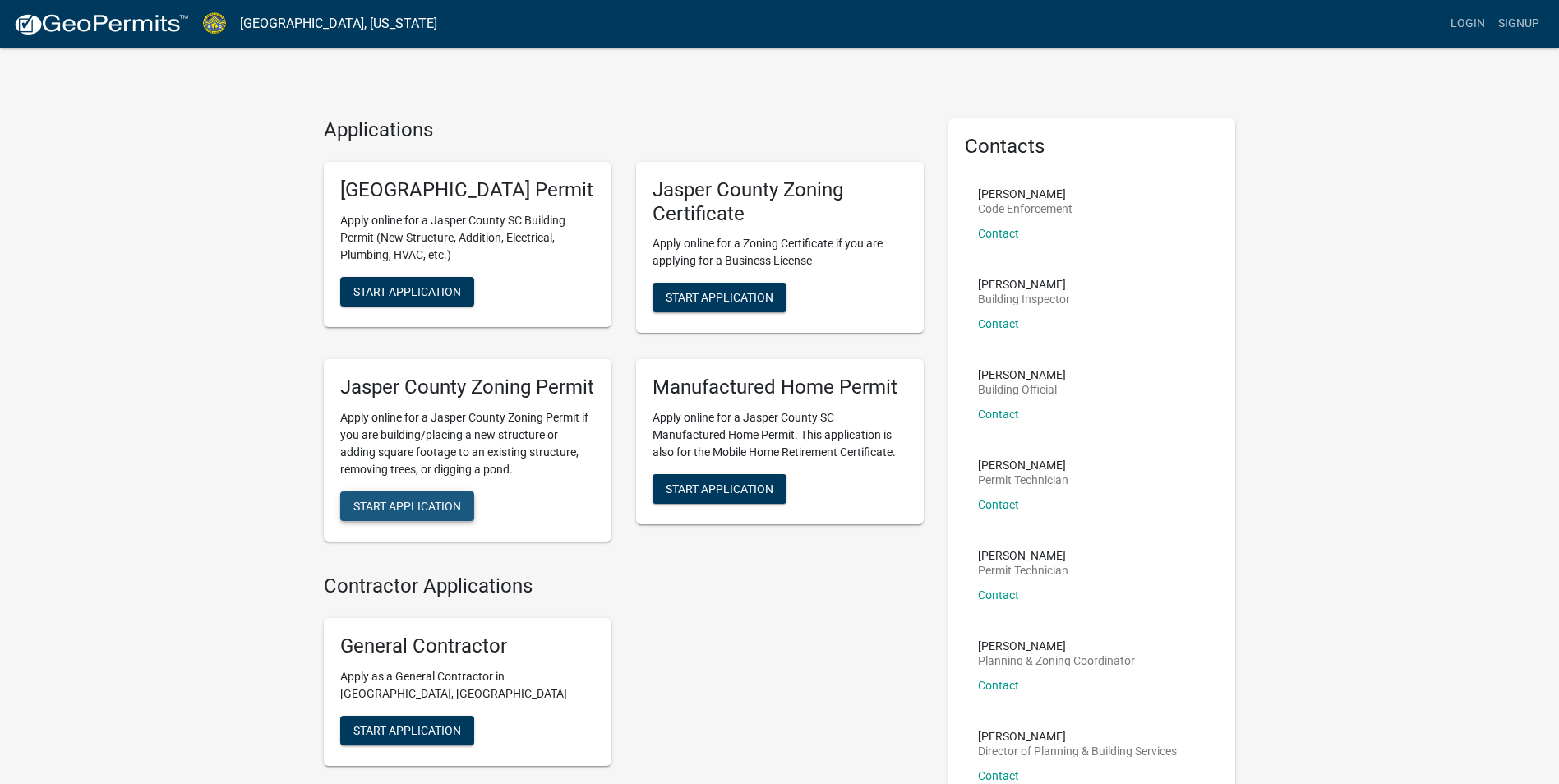
click at [445, 512] on span "Start Application" at bounding box center [407, 506] width 108 height 13
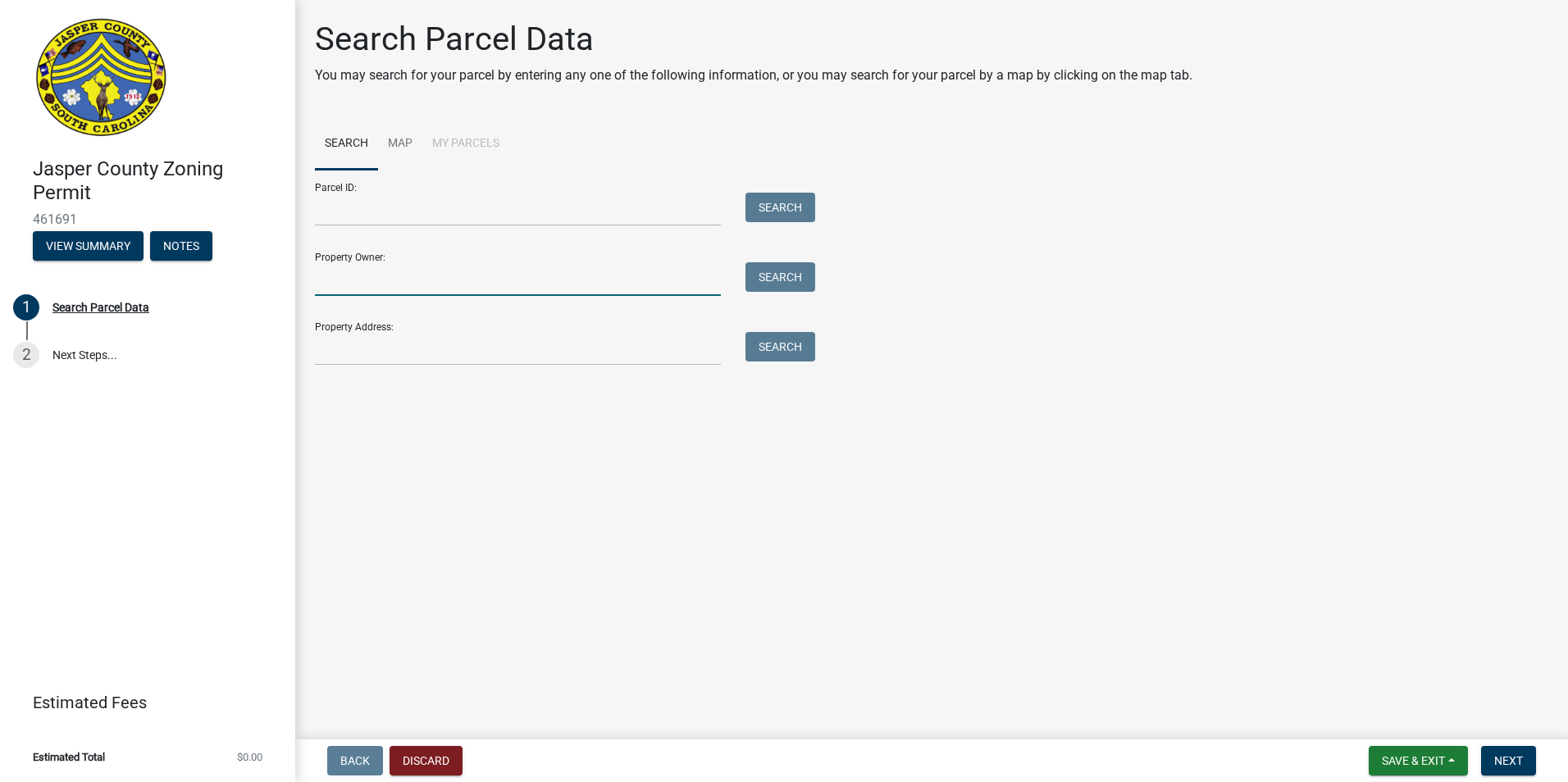
click at [396, 279] on input "Property Owner:" at bounding box center [517, 279] width 406 height 33
click at [470, 286] on input "Property Owner:" at bounding box center [517, 279] width 406 height 33
type input "[PERSON_NAME]"
click at [806, 275] on button "Search" at bounding box center [781, 277] width 70 height 30
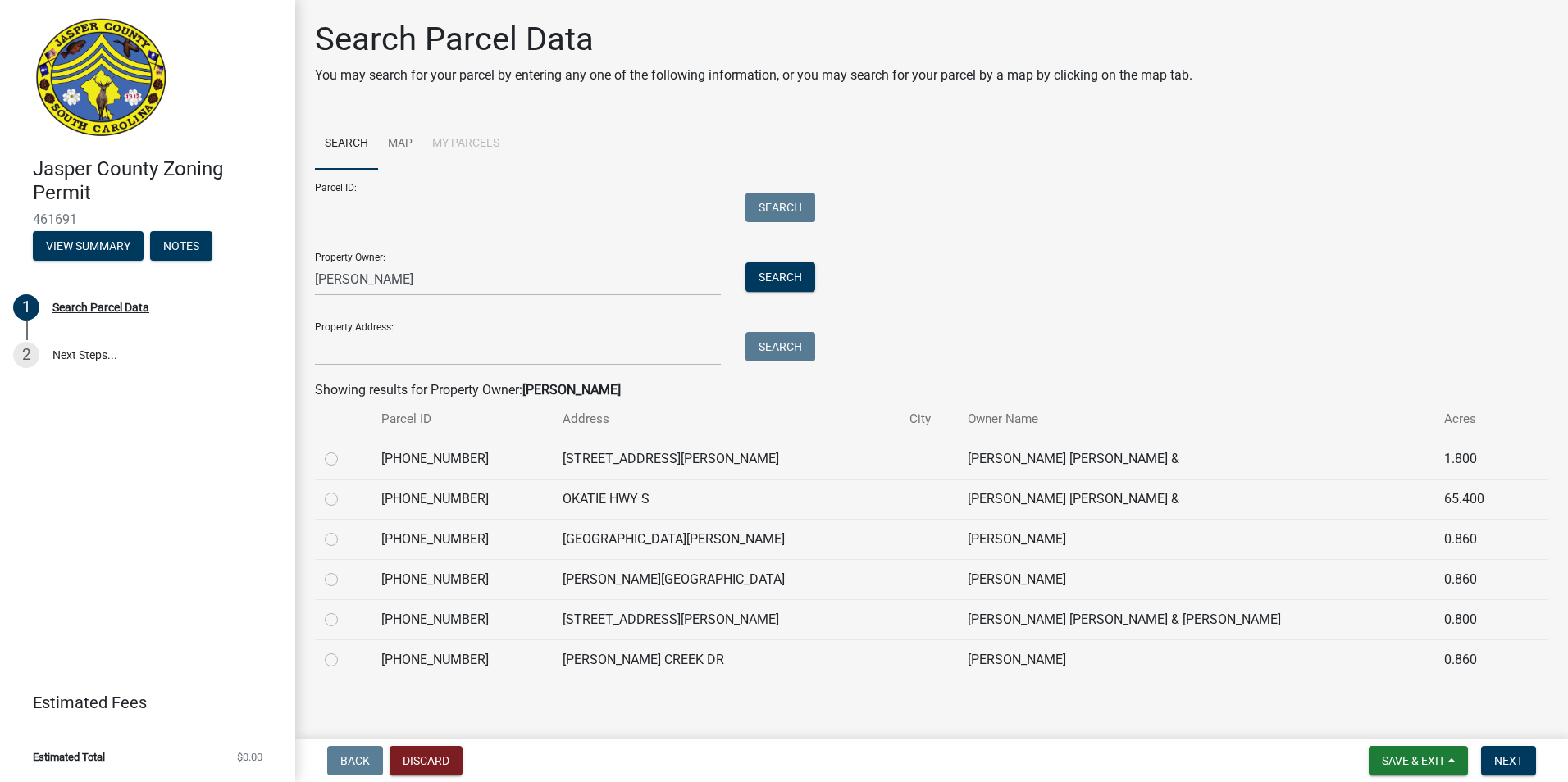
click at [344, 570] on label at bounding box center [344, 570] width 0 height 0
click at [344, 579] on input "radio" at bounding box center [349, 575] width 11 height 11
radio input "true"
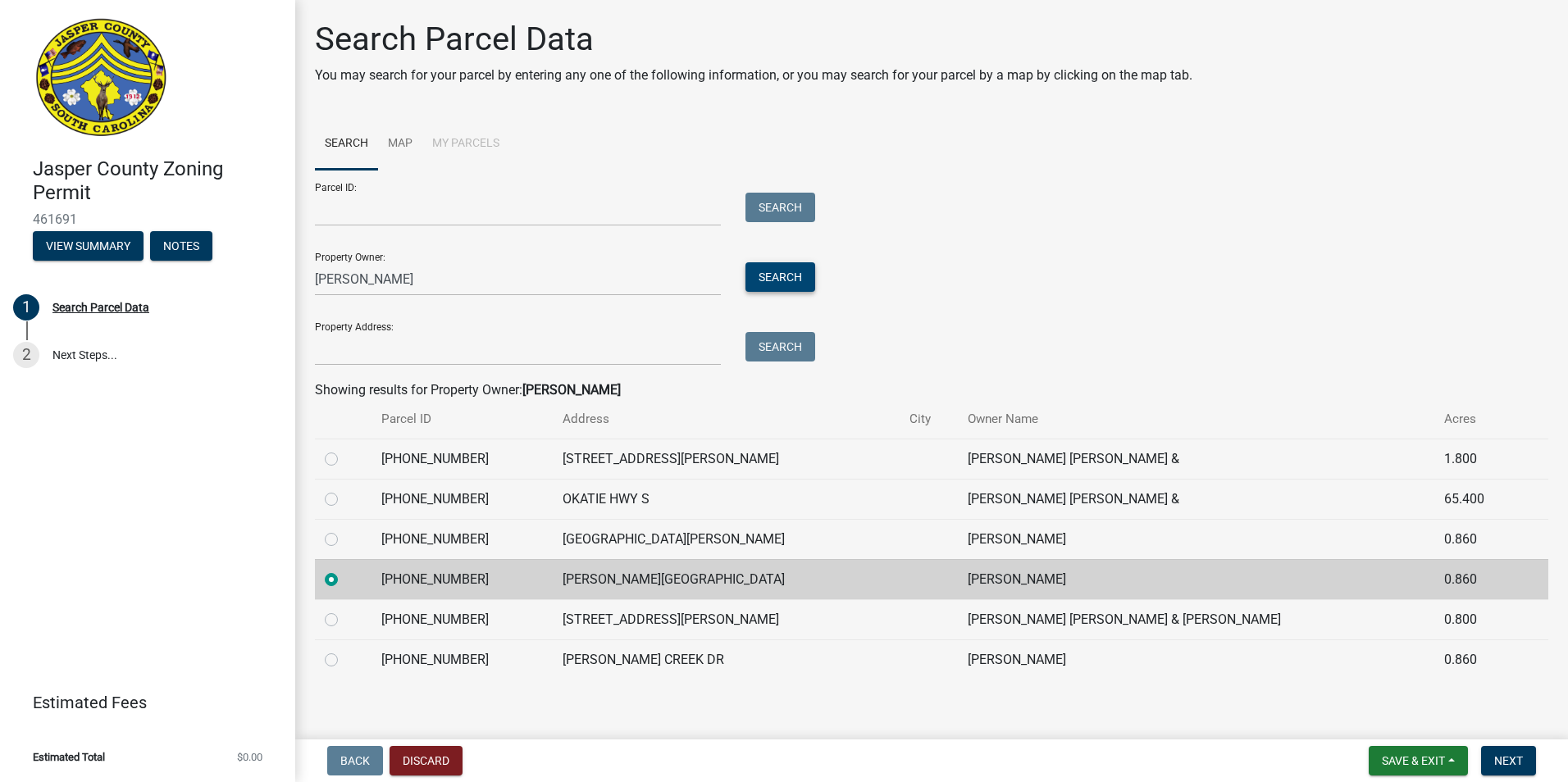
click at [774, 267] on button "Search" at bounding box center [781, 277] width 70 height 30
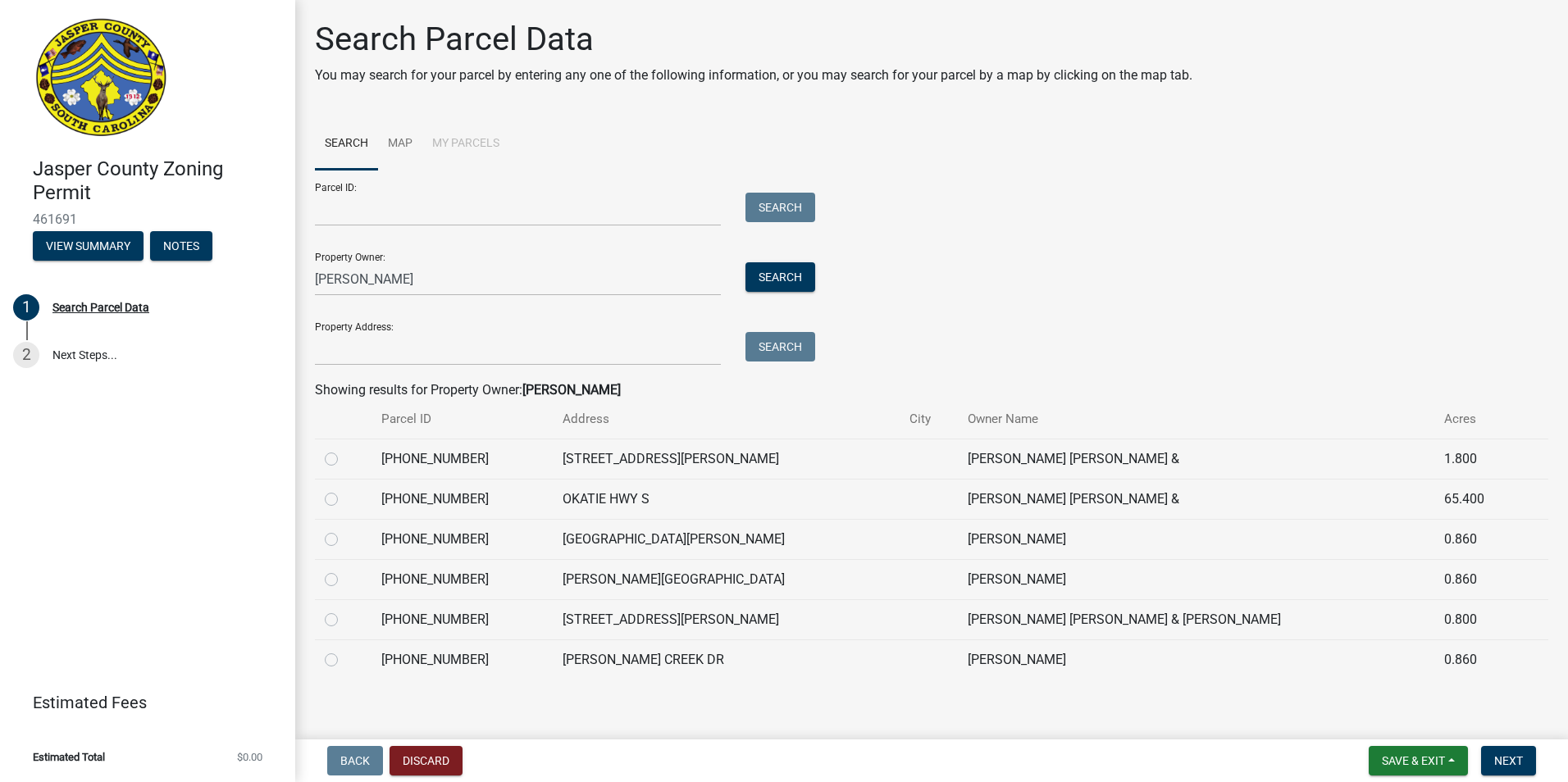
click at [344, 570] on label at bounding box center [344, 570] width 0 height 0
click at [344, 580] on input "radio" at bounding box center [349, 575] width 11 height 11
radio input "true"
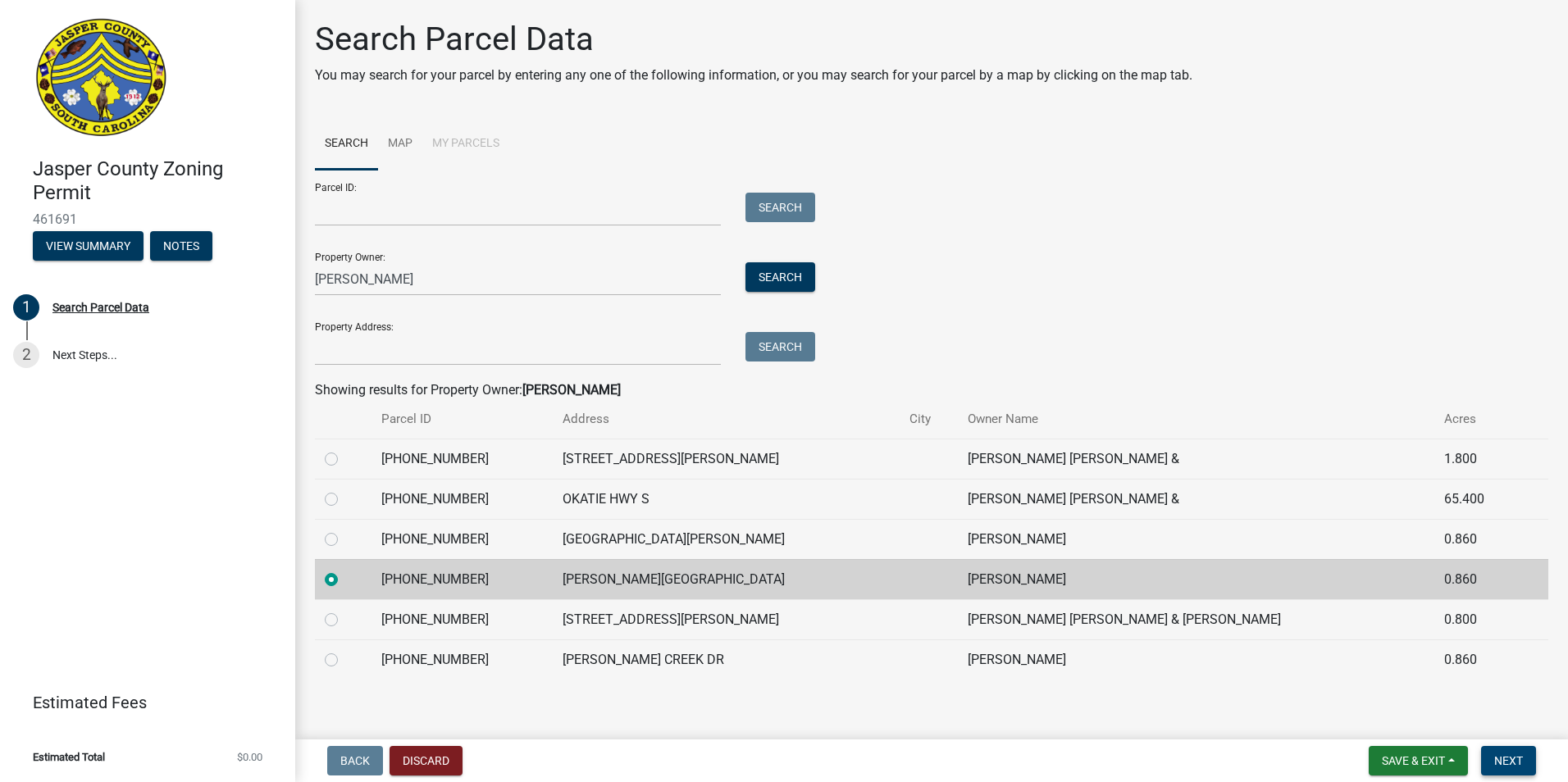
click at [1511, 756] on span "Next" at bounding box center [1508, 760] width 29 height 13
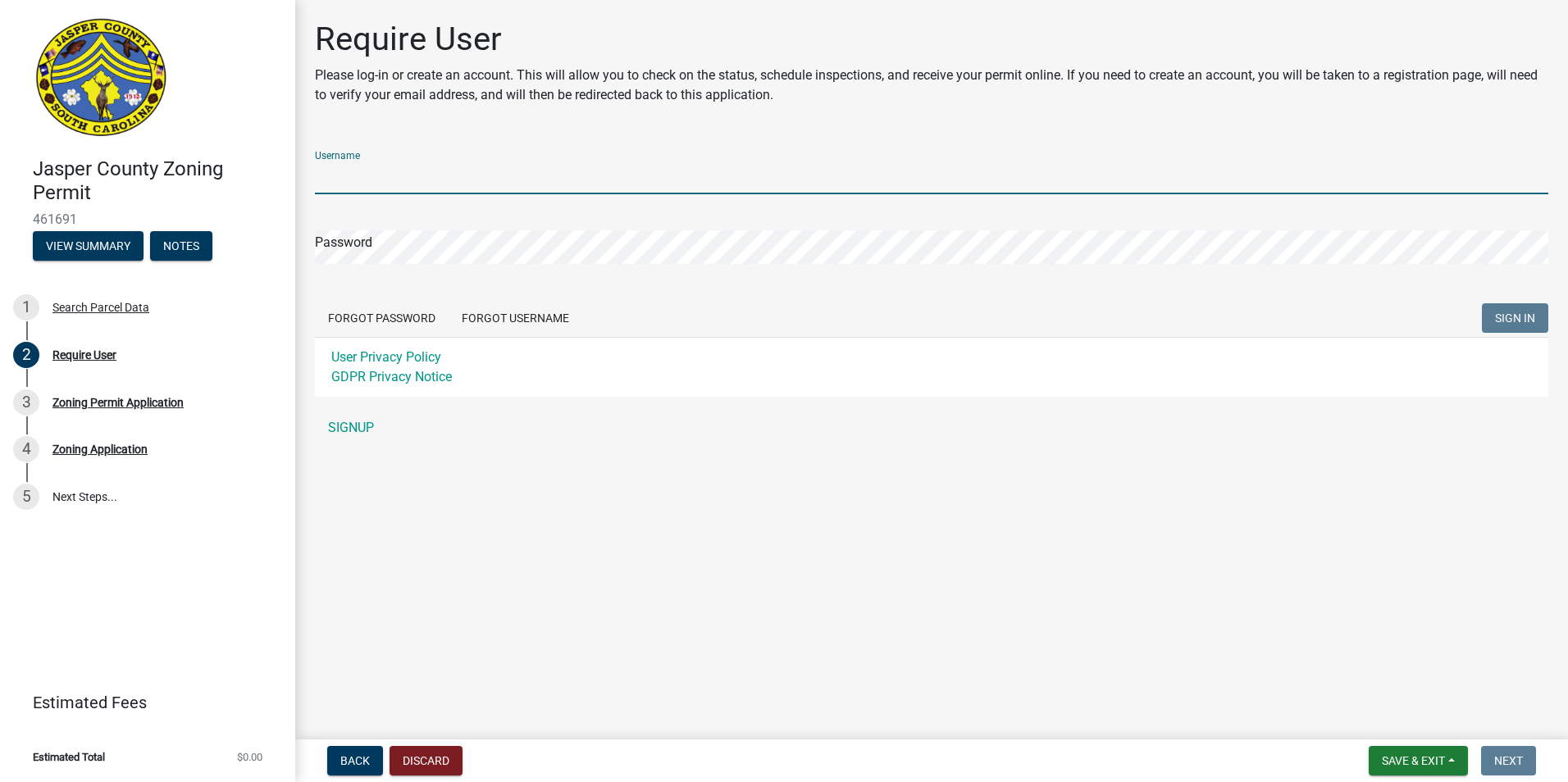
click at [461, 176] on input "Username" at bounding box center [931, 177] width 1233 height 33
type input "a"
type input "Daniel0612"
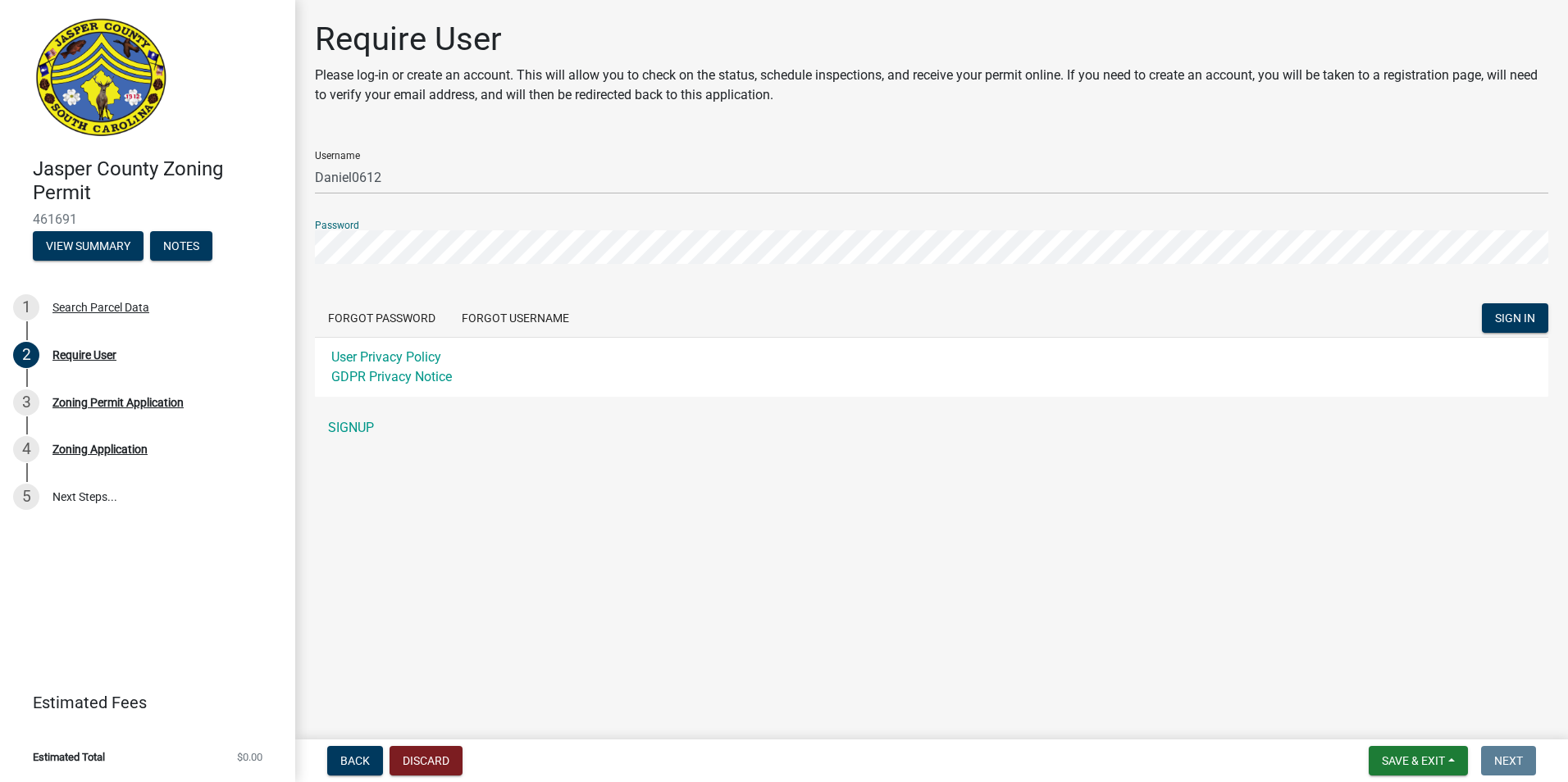
click at [1482, 303] on button "SIGN IN" at bounding box center [1515, 318] width 66 height 30
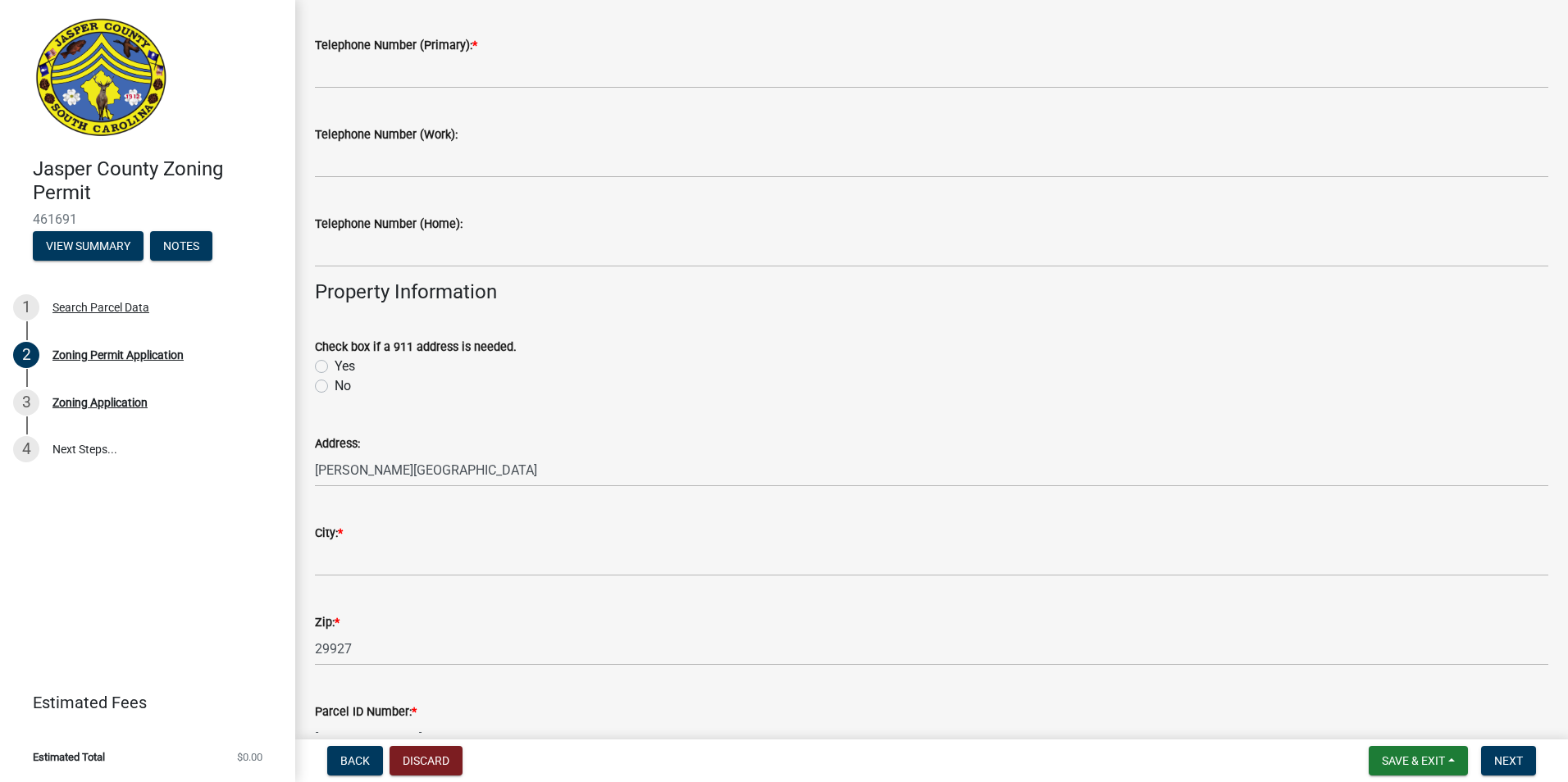
scroll to position [574, 0]
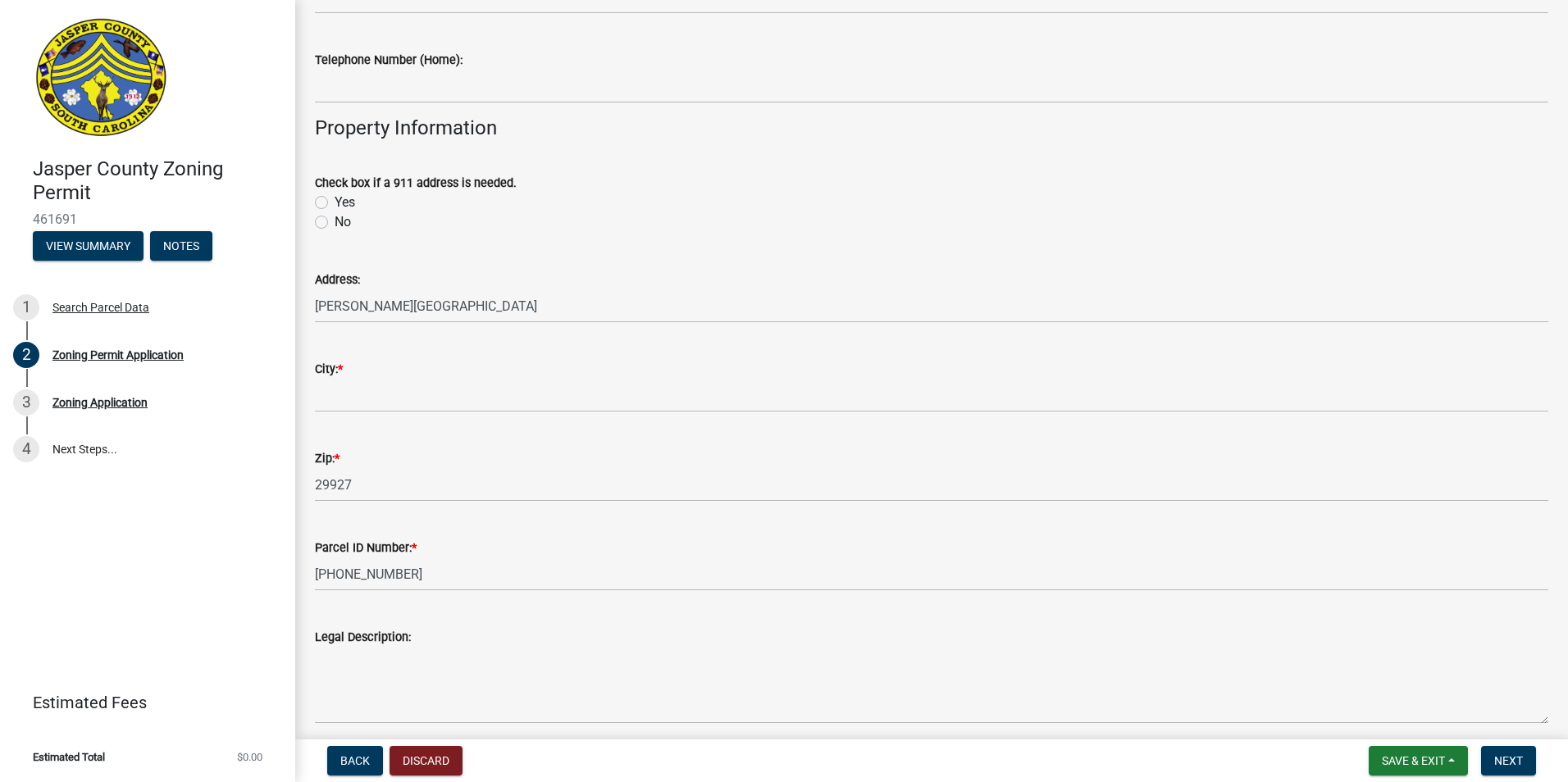
click at [335, 224] on label "No" at bounding box center [343, 221] width 16 height 20
click at [335, 223] on input "No" at bounding box center [340, 217] width 11 height 11
radio input "true"
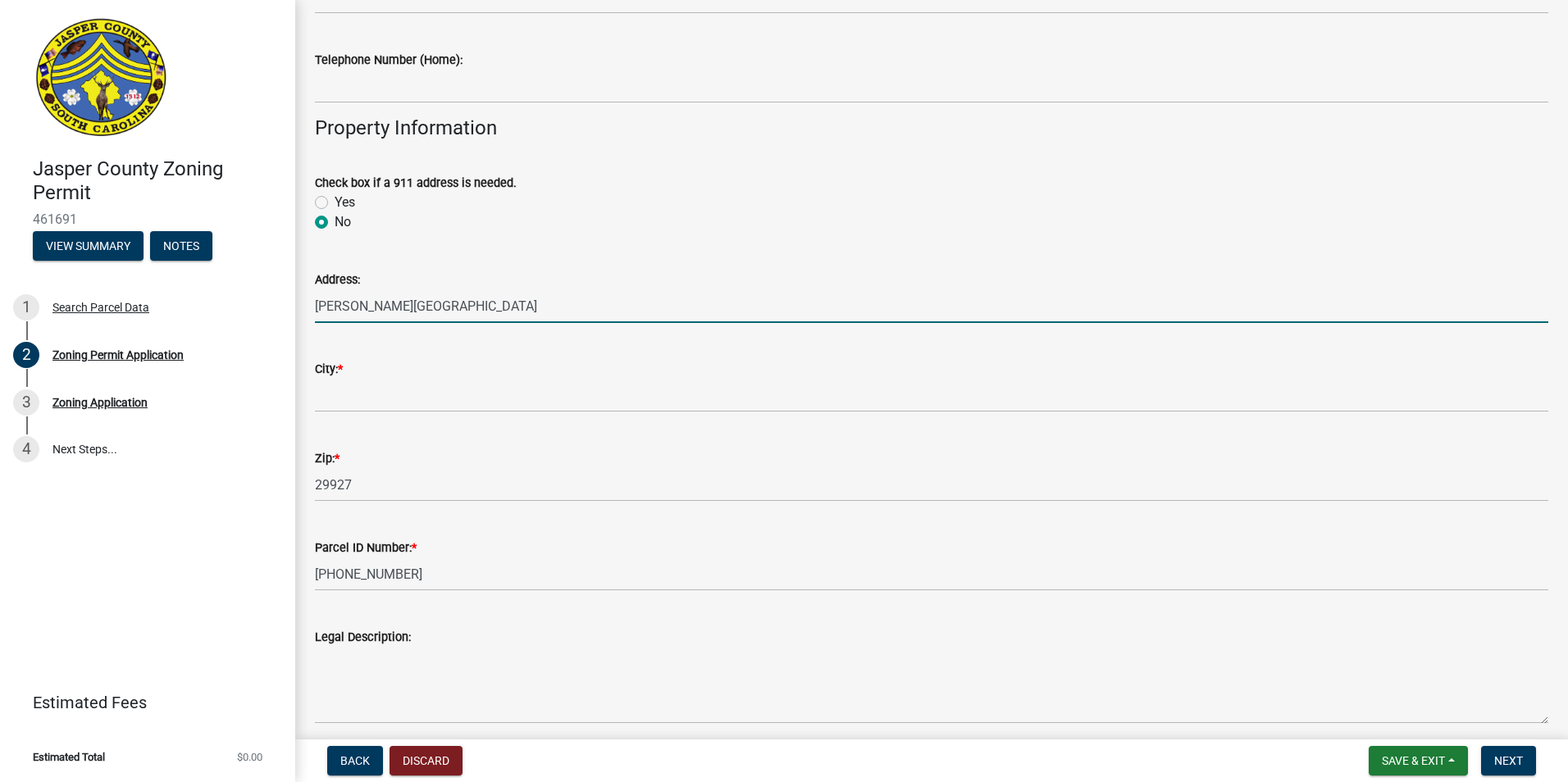
click at [314, 305] on input "[PERSON_NAME][GEOGRAPHIC_DATA]" at bounding box center [931, 306] width 1233 height 33
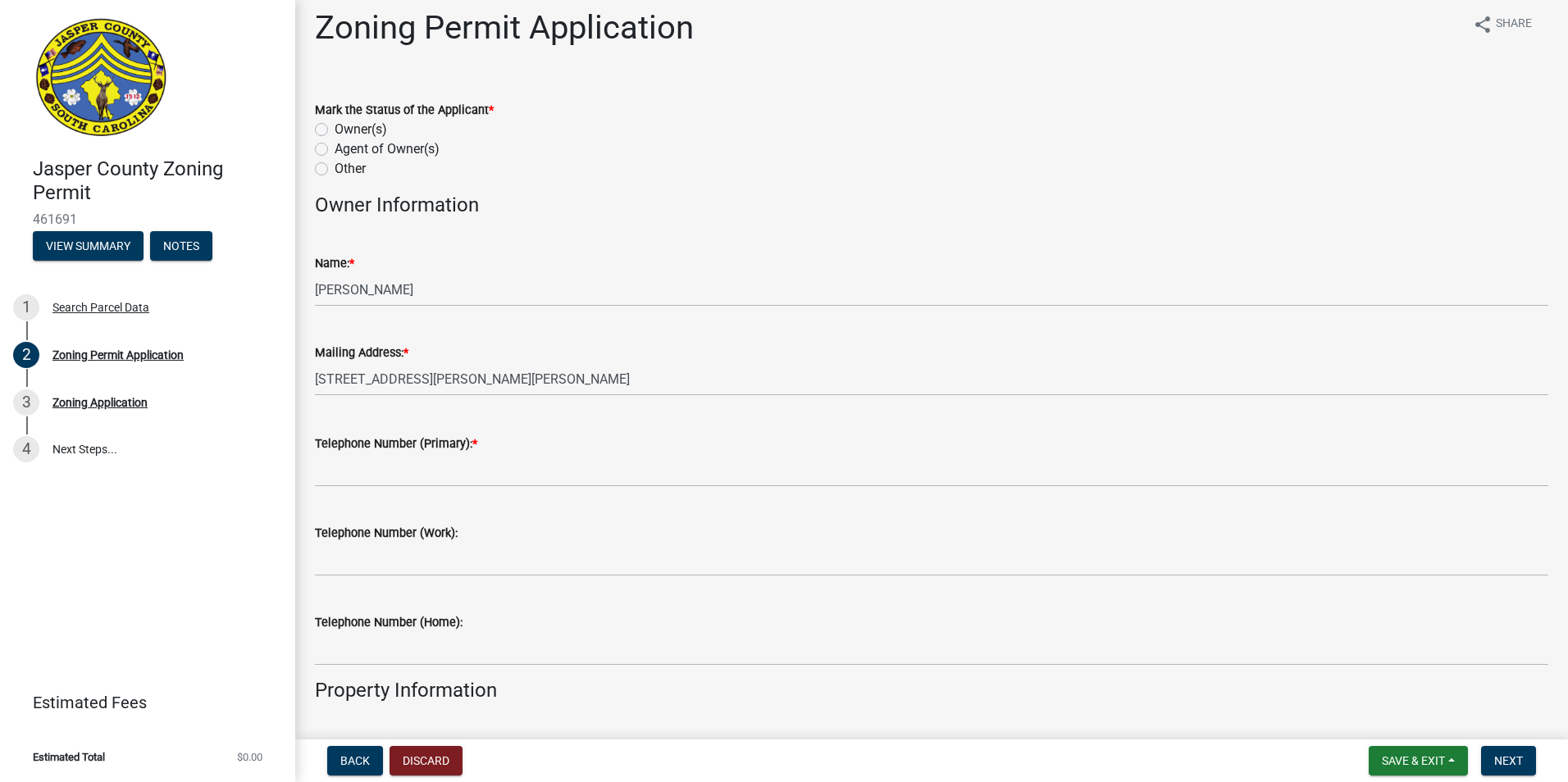
scroll to position [0, 0]
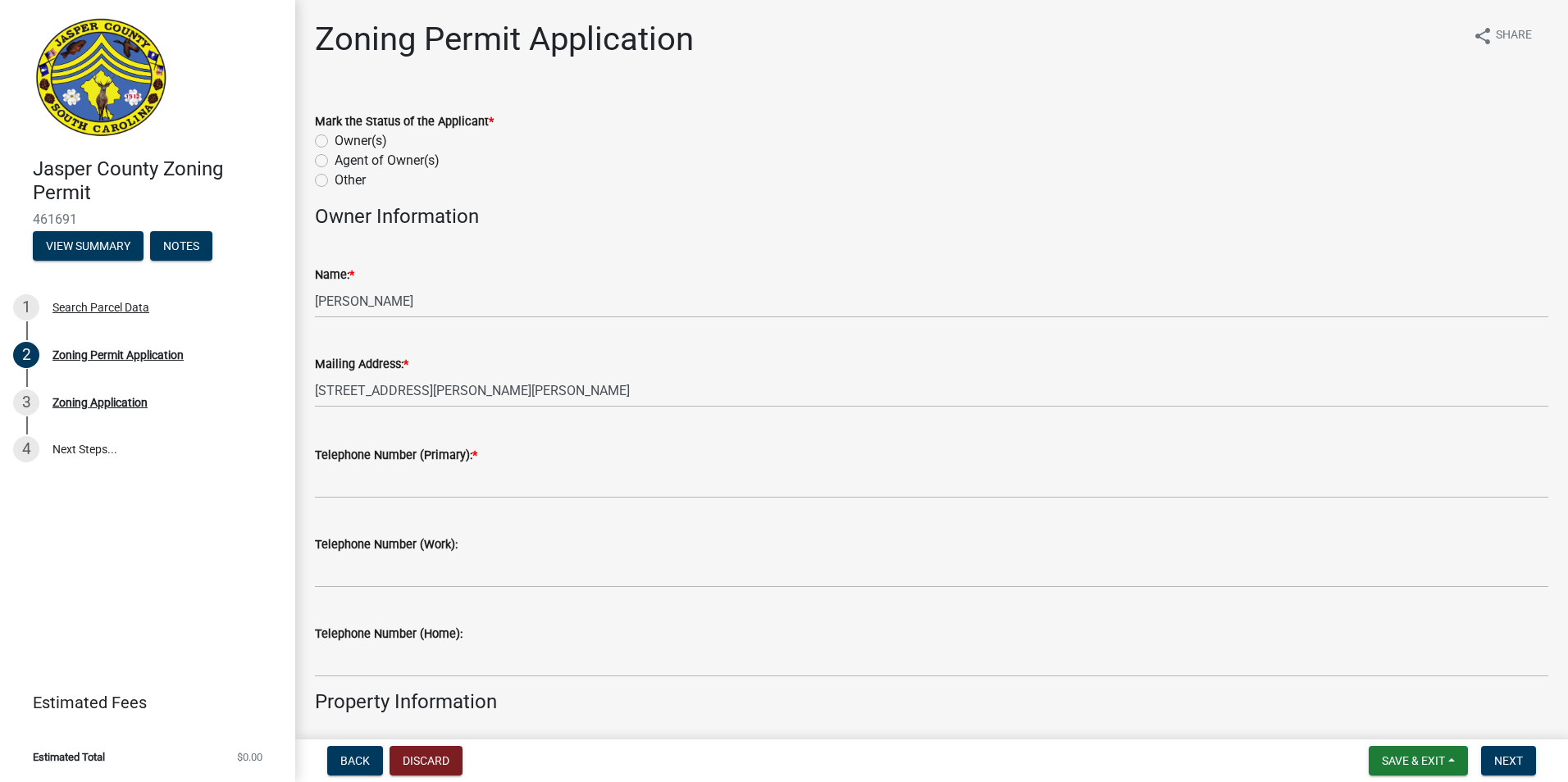
type input "[STREET_ADDRESS][PERSON_NAME]"
click at [335, 164] on label "Agent of Owner(s)" at bounding box center [387, 160] width 105 height 20
click at [335, 162] on input "Agent of Owner(s)" at bounding box center [340, 156] width 11 height 11
radio input "true"
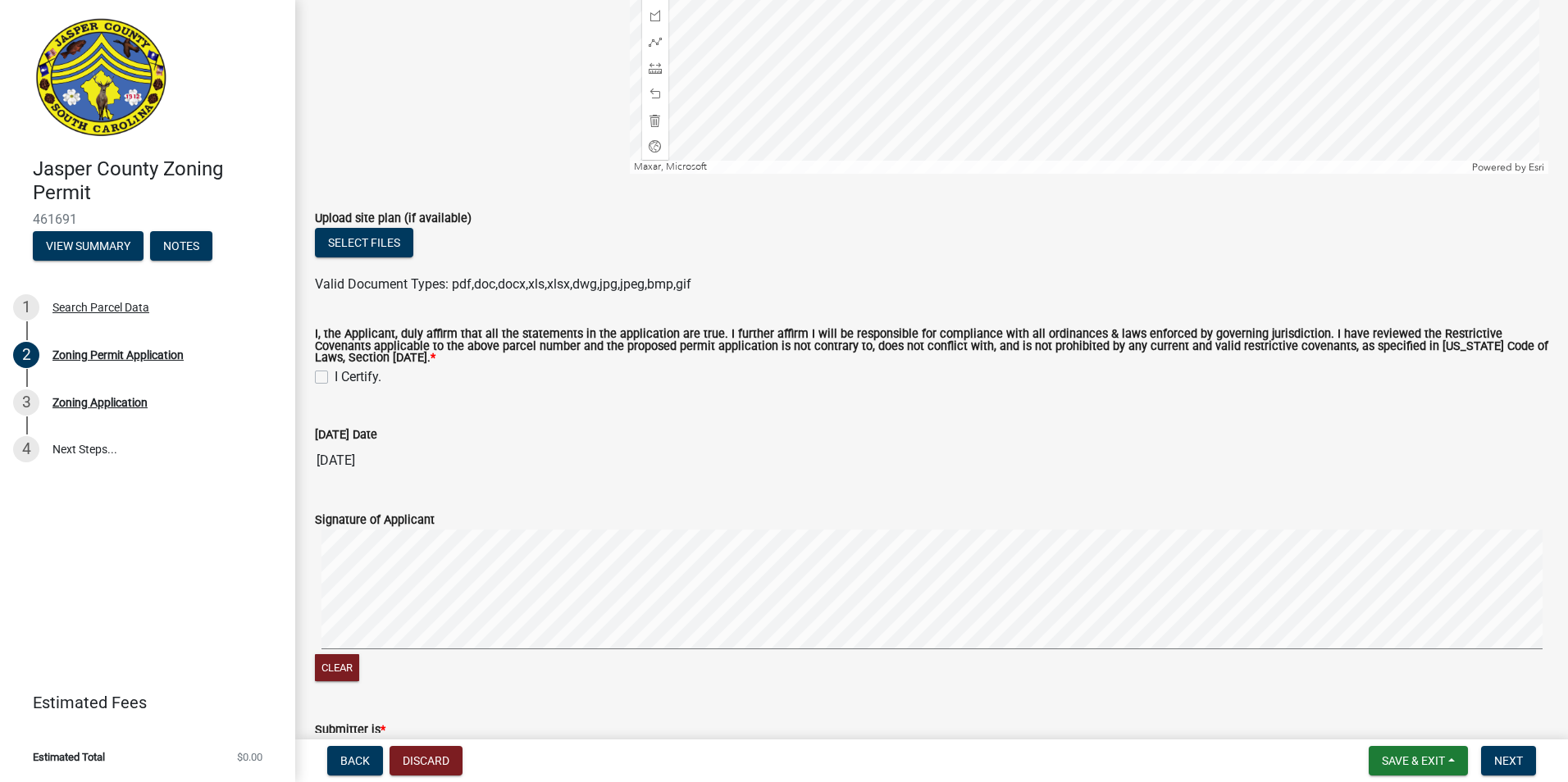
scroll to position [3277, 0]
